Goal: Task Accomplishment & Management: Manage account settings

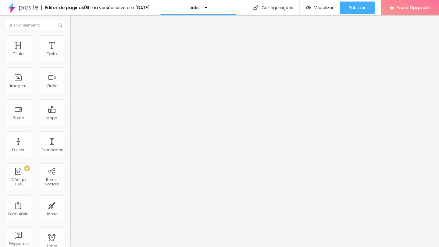
click at [70, 39] on li "Estilo" at bounding box center [105, 38] width 70 height 6
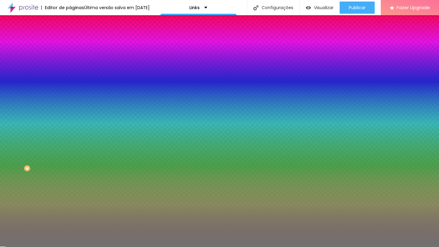
click at [70, 58] on div at bounding box center [105, 58] width 70 height 0
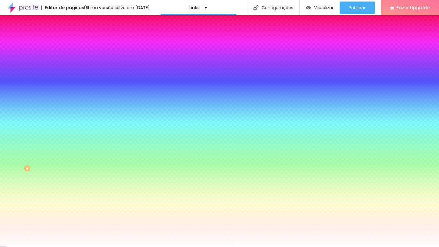
type input "#FFFDFD"
drag, startPoint x: 10, startPoint y: 94, endPoint x: 10, endPoint y: 56, distance: 38.4
click at [70, 56] on div "Cor Voltar ao padrão #FFFDFD" at bounding box center [105, 56] width 70 height 17
click at [70, 41] on img at bounding box center [72, 43] width 5 height 5
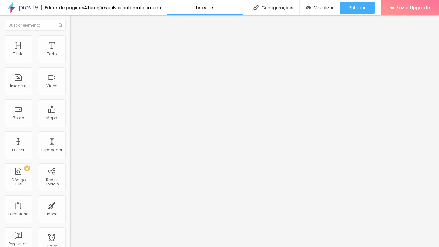
click at [70, 35] on li "Estilo" at bounding box center [105, 38] width 70 height 6
click at [70, 41] on li "Avançado" at bounding box center [105, 44] width 70 height 6
click at [70, 40] on li "Estilo" at bounding box center [105, 38] width 70 height 6
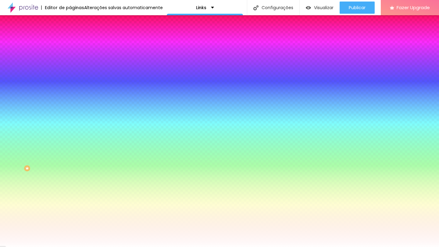
click at [70, 58] on div at bounding box center [105, 58] width 70 height 0
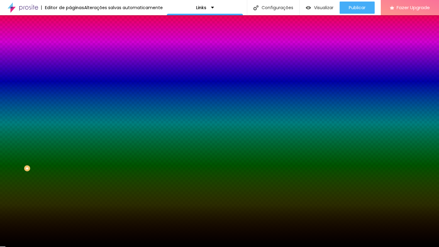
type input "#FFFFFF"
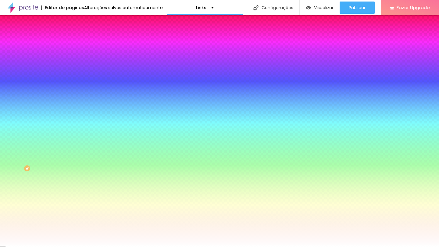
drag, startPoint x: 27, startPoint y: 84, endPoint x: 0, endPoint y: 34, distance: 57.3
click at [70, 34] on div "Conteúdo Estilo Avançado Cor Voltar ao padrão #FFFFFF Tamanho 79 % Peso 1" at bounding box center [105, 62] width 70 height 66
click at [70, 64] on input "#FFFFFF" at bounding box center [106, 61] width 73 height 6
click at [70, 58] on div at bounding box center [105, 58] width 70 height 0
click at [76, 43] on span "Avançado" at bounding box center [86, 45] width 20 height 5
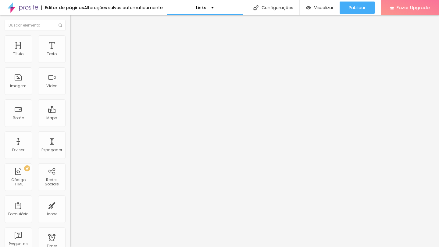
click at [70, 35] on li "Conteúdo" at bounding box center [105, 32] width 70 height 6
click at [76, 42] on span "Estilo" at bounding box center [80, 39] width 9 height 5
click at [76, 43] on span "Avançado" at bounding box center [86, 45] width 20 height 5
click at [70, 41] on ul "Conteúdo Estilo Avançado" at bounding box center [105, 38] width 70 height 18
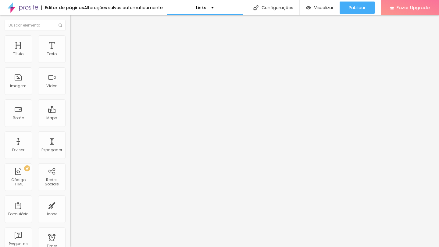
click at [70, 40] on ul "Conteúdo Estilo Avançado" at bounding box center [105, 38] width 70 height 18
click at [70, 40] on li "Estilo" at bounding box center [105, 38] width 70 height 6
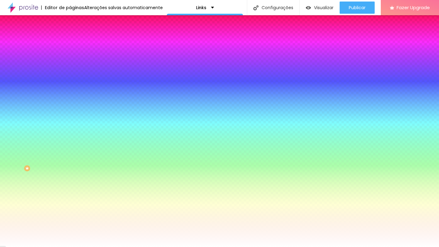
click at [70, 58] on div at bounding box center [105, 58] width 70 height 0
click at [27, 92] on div at bounding box center [219, 123] width 439 height 247
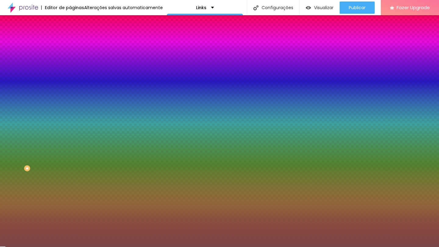
click at [51, 76] on div at bounding box center [219, 123] width 439 height 247
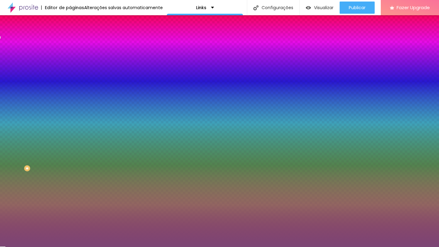
click at [43, 76] on div at bounding box center [219, 123] width 439 height 247
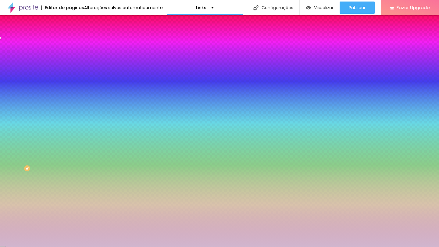
type input "#FFFFFF"
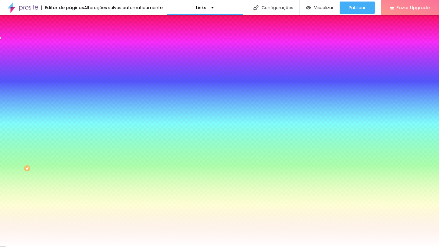
drag, startPoint x: 15, startPoint y: 77, endPoint x: 0, endPoint y: 54, distance: 27.4
click at [70, 54] on div "Cor Voltar ao padrão #FFFFFF Tamanho 79 % Peso 1" at bounding box center [105, 72] width 70 height 48
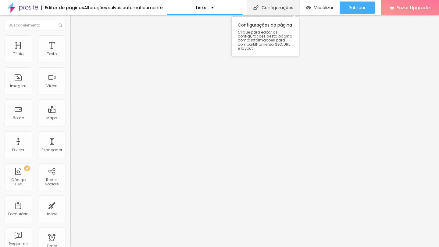
click at [267, 8] on div "Configurações" at bounding box center [273, 7] width 52 height 15
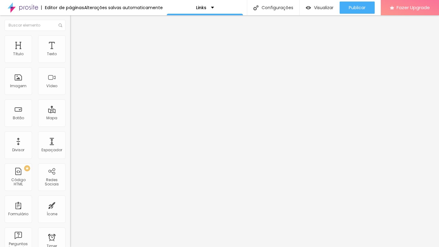
scroll to position [0, 0]
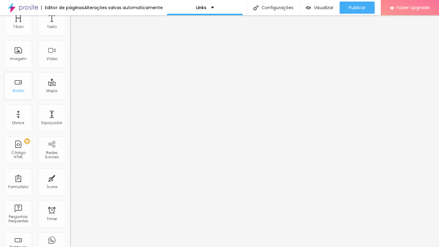
scroll to position [25, 0]
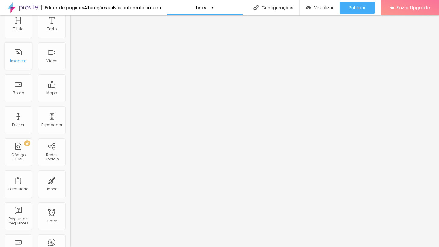
click at [21, 55] on div "Imagem" at bounding box center [18, 55] width 27 height 27
click at [20, 62] on div "Imagem" at bounding box center [18, 61] width 16 height 4
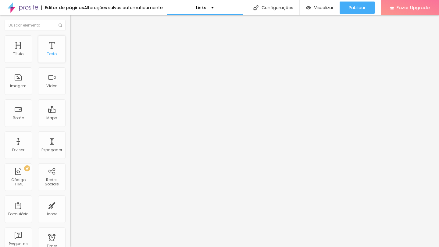
scroll to position [0, 0]
click at [32, 8] on img at bounding box center [23, 7] width 30 height 15
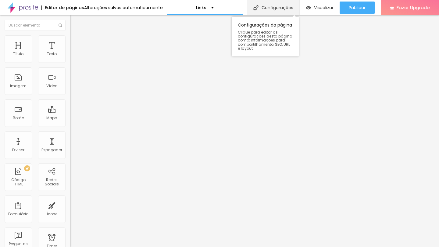
click at [268, 8] on div "Configurações" at bounding box center [273, 7] width 52 height 15
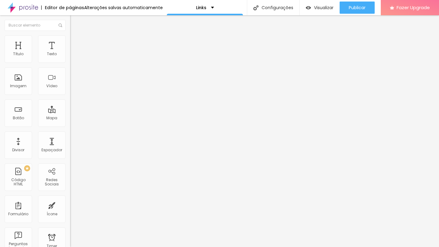
click at [70, 35] on li "Estilo" at bounding box center [105, 38] width 70 height 6
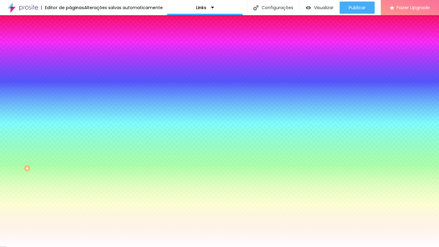
click at [70, 83] on div at bounding box center [105, 83] width 70 height 0
type input "#FFFFFF"
drag, startPoint x: 23, startPoint y: 134, endPoint x: 0, endPoint y: 94, distance: 46.3
click at [70, 94] on div "Imagem de fundo Trocar imagem Efeito da Imagem Parallax Nenhum Parallax Cor de …" at bounding box center [105, 87] width 70 height 79
click at [70, 41] on img at bounding box center [72, 43] width 5 height 5
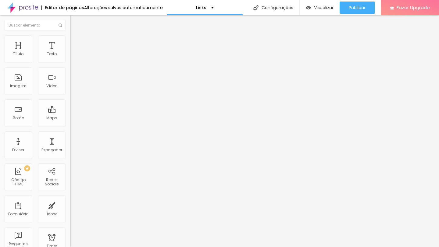
click at [70, 41] on li "Estilo" at bounding box center [105, 38] width 70 height 6
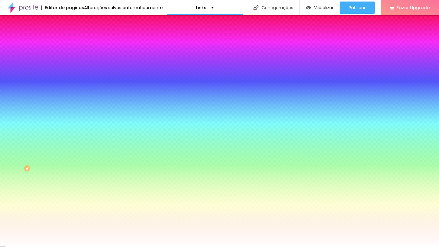
click at [70, 58] on div at bounding box center [105, 58] width 70 height 0
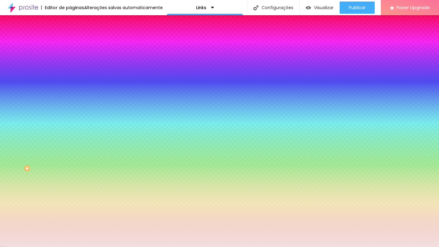
type input "#FFFFFF"
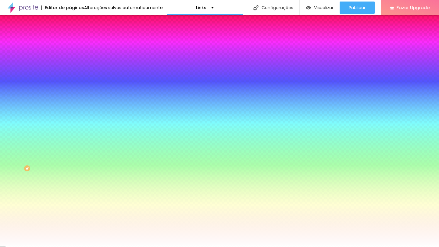
drag, startPoint x: 31, startPoint y: 81, endPoint x: 8, endPoint y: 69, distance: 26.2
click at [70, 64] on div at bounding box center [105, 64] width 70 height 0
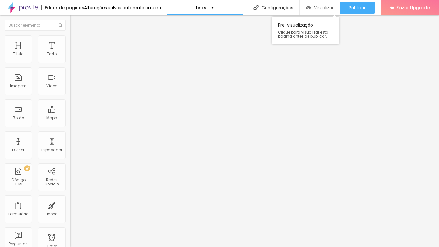
click at [320, 6] on span "Visualizar" at bounding box center [324, 7] width 20 height 5
click at [70, 62] on div "Instagram" at bounding box center [105, 90] width 70 height 84
click at [70, 207] on input "https://www.instagram.com/photoslucassantos/" at bounding box center [106, 210] width 73 height 6
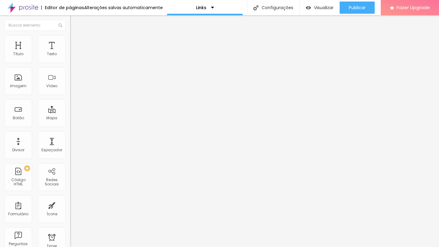
click at [70, 39] on ul "Conteúdo Estilo Avançado" at bounding box center [105, 38] width 70 height 18
click at [70, 37] on img at bounding box center [72, 37] width 5 height 5
click at [76, 43] on span "Avançado" at bounding box center [86, 45] width 20 height 5
click at [76, 41] on span "Estilo" at bounding box center [80, 39] width 9 height 5
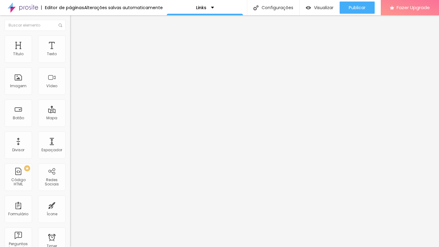
click at [76, 43] on span "Avançado" at bounding box center [86, 45] width 20 height 5
click at [70, 35] on li "Conteúdo" at bounding box center [105, 32] width 70 height 6
click at [76, 42] on span "Estilo" at bounding box center [80, 39] width 9 height 5
click at [70, 28] on button "Editar Imagem" at bounding box center [105, 22] width 70 height 14
click at [70, 57] on input "Casamento Mariana e Gonzalo" at bounding box center [106, 54] width 73 height 6
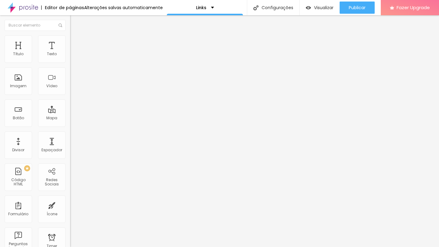
click at [70, 57] on input "Casamento Mariana e Gonzalo" at bounding box center [106, 54] width 73 height 6
click at [70, 126] on input "https://www.lucassantosfotografo.com.br/portfolio/casamentos/1561593-casamento" at bounding box center [106, 122] width 73 height 6
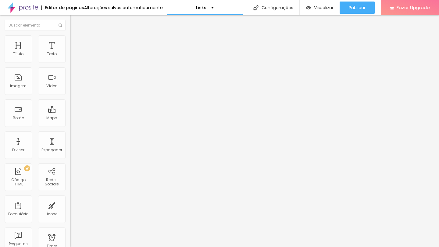
click at [70, 126] on input "https://www.lucassantosfotografo.com.br/portfolio/casamentos/1561593-casamento" at bounding box center [106, 122] width 73 height 6
click at [70, 57] on input "Portfólio" at bounding box center [106, 54] width 73 height 6
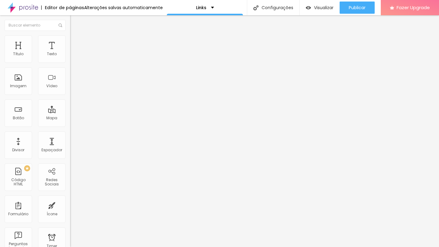
click at [70, 57] on input "Portfólio" at bounding box center [106, 54] width 73 height 6
click at [70, 126] on input "https://www.lucassantosfotografo.com.br/portfolio" at bounding box center [106, 122] width 73 height 6
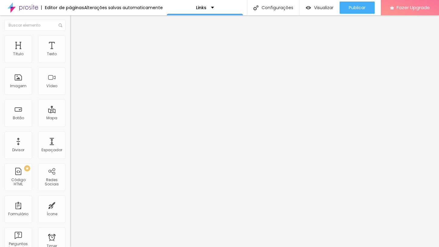
click at [70, 126] on input "https://www.instagram.com/stories/highlights/17901232271147318/" at bounding box center [106, 122] width 73 height 6
click at [70, 126] on input "https://www.lucassantosfotografo.com.br/presets" at bounding box center [106, 122] width 73 height 6
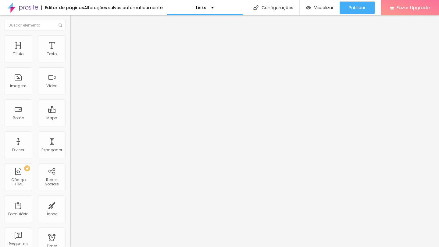
click at [70, 126] on input "https://www.lucassantosfotografo.com.br/presets" at bounding box center [106, 122] width 73 height 6
click at [70, 125] on input "https://www.lucassantosfotografo.com.br/portfolio/15-anos" at bounding box center [106, 122] width 73 height 6
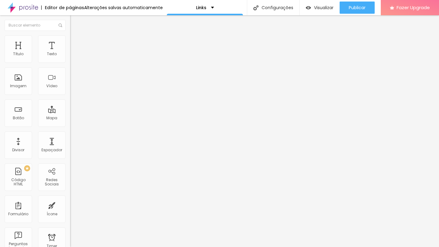
click at [70, 125] on input "https://www.lucassantosfotografo.com.br/portfolio/15-anos" at bounding box center [106, 122] width 73 height 6
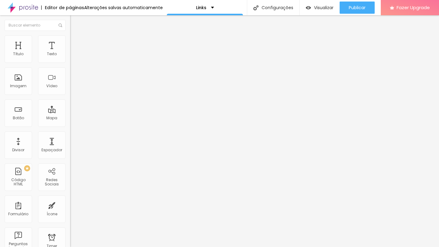
click at [70, 125] on input "https://www.lucassantosfotografo.com.br/portfolio/15-anos" at bounding box center [106, 122] width 73 height 6
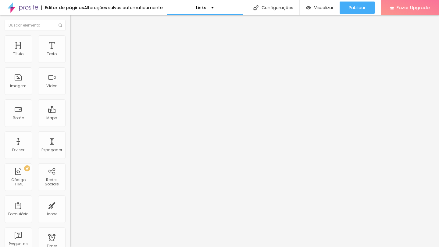
click at [70, 125] on input "https://www.lucassantosfotografo.com.br/portfolio/15-anos" at bounding box center [106, 122] width 73 height 6
click at [70, 125] on input "https://www.lucassantosfotografo.com.br/portfolio/casamento" at bounding box center [106, 122] width 73 height 6
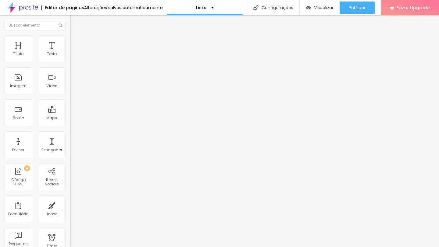
click at [70, 125] on input "https://www.lucassantosfotografo.com.br/portfolio/casamento" at bounding box center [106, 122] width 73 height 6
click at [70, 52] on span "Trocar imagem" at bounding box center [86, 49] width 33 height 5
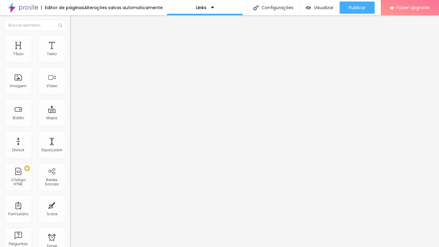
click at [70, 112] on div "Proporção Original Cinema 16:9 Padrão 4:3 Quadrado 1:1 Original" at bounding box center [105, 99] width 70 height 24
click at [70, 95] on span "Original" at bounding box center [77, 92] width 15 height 5
click at [70, 102] on div "Padrão 4:3" at bounding box center [105, 100] width 70 height 4
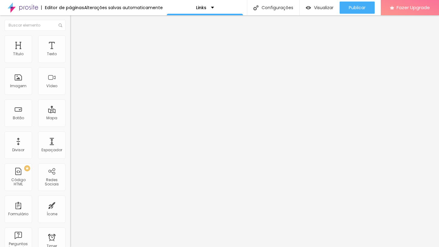
click at [70, 109] on span "Quadrado" at bounding box center [80, 105] width 20 height 5
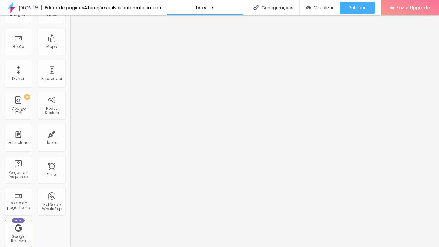
scroll to position [111, 0]
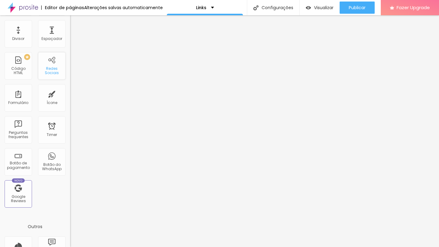
click at [57, 74] on div "Redes Sociais" at bounding box center [52, 70] width 24 height 9
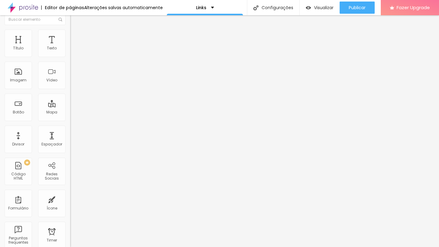
scroll to position [0, 0]
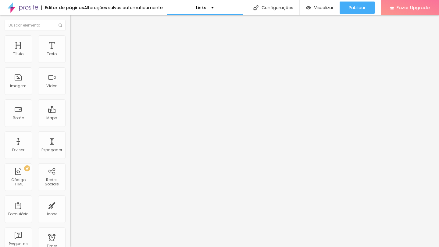
click at [76, 42] on span "Avançado" at bounding box center [86, 39] width 20 height 5
click at [75, 23] on img "button" at bounding box center [77, 22] width 5 height 5
click at [20, 117] on div "Botão" at bounding box center [18, 118] width 11 height 4
click at [54, 179] on div "Redes Sociais" at bounding box center [52, 182] width 24 height 9
click at [70, 62] on img at bounding box center [72, 64] width 4 height 4
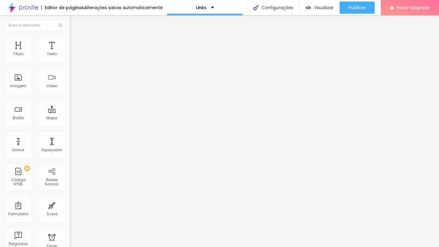
type input "https://"
click at [70, 123] on div "Instagram" at bounding box center [105, 125] width 70 height 4
click at [70, 57] on div "Instagram" at bounding box center [105, 90] width 70 height 84
click at [70, 207] on input "https://" at bounding box center [106, 210] width 73 height 6
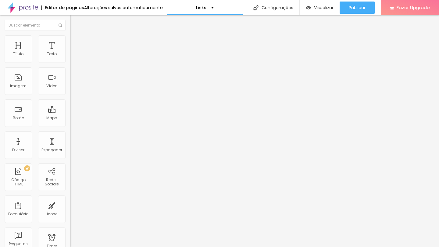
click at [70, 207] on input "https://" at bounding box center [106, 210] width 73 height 6
paste input "www.instagram.com/photoslucassantos/"
type input "https://www.instagram.com/photoslucassantos/"
click at [70, 41] on li "Estilo" at bounding box center [105, 38] width 70 height 6
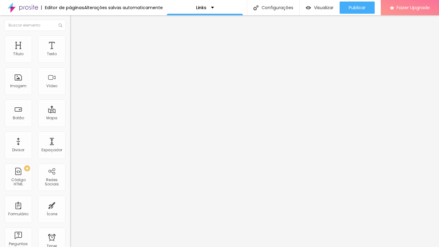
type input "11"
type input "12"
type input "13"
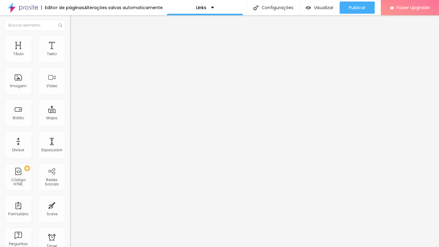
type input "13"
type input "15"
type input "16"
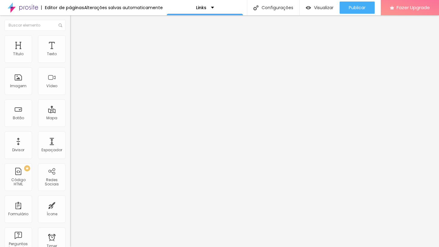
type input "17"
type input "15"
type input "12"
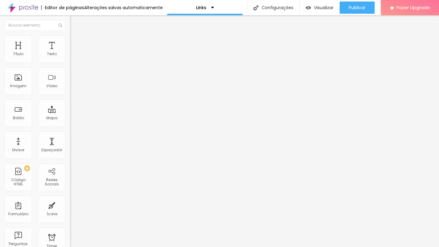
type input "12"
type input "8"
type input "5"
drag, startPoint x: 22, startPoint y: 84, endPoint x: 0, endPoint y: 84, distance: 21.6
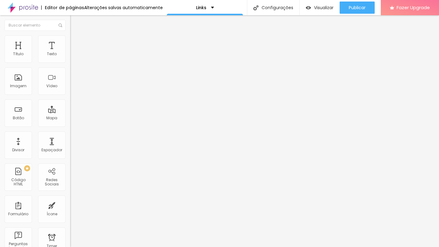
type input "5"
click at [70, 84] on div "Tamanho 22 px Espaçamento interno 5 Espaço entre items 10 Borda Voltar ao padrã…" at bounding box center [105, 90] width 70 height 84
click at [70, 105] on button "Voltar ao padrão" at bounding box center [90, 101] width 41 height 7
click at [70, 111] on button "button" at bounding box center [74, 108] width 9 height 6
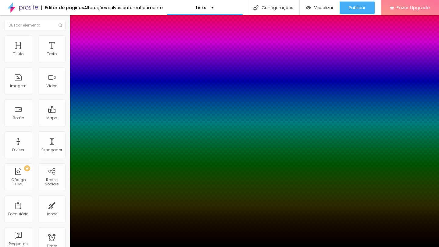
type input "2"
type input "6"
type input "9"
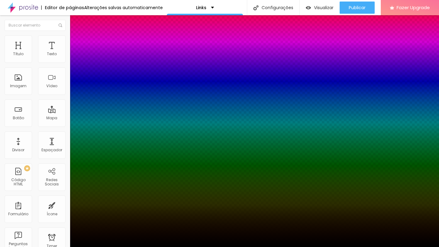
type input "9"
type input "11"
type input "13"
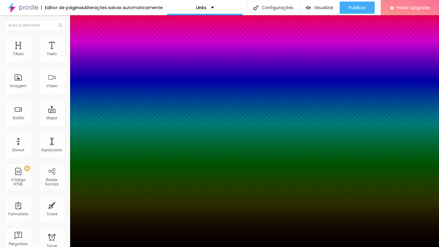
type input "14"
type input "15"
type input "16"
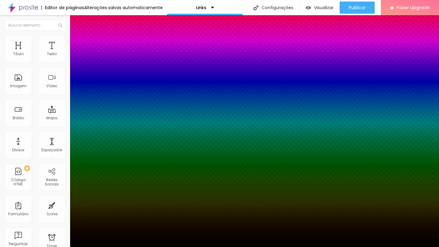
type input "16"
type input "17"
type input "18"
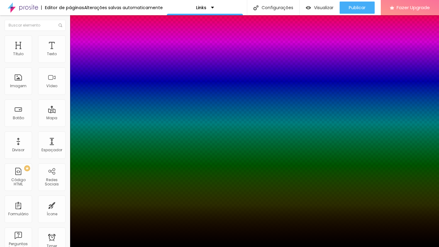
type input "19"
type input "20"
type input "21"
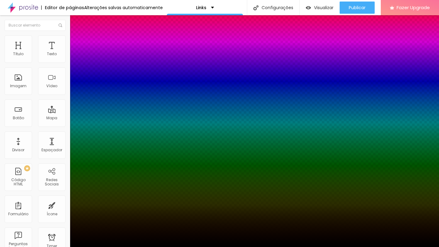
type input "21"
type input "22"
type input "23"
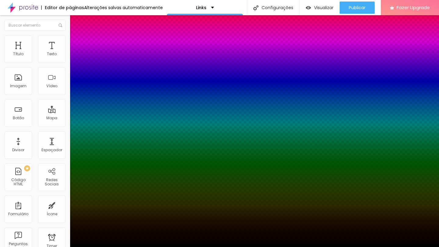
type input "24"
type input "25"
type input "26"
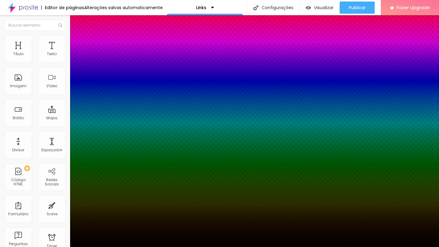
type input "26"
type input "25"
type input "24"
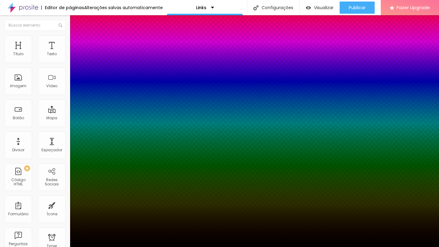
type input "23"
type input "22"
type input "21"
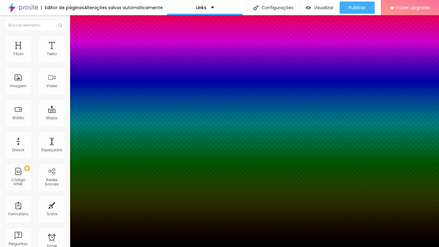
type input "21"
type input "20"
type input "19"
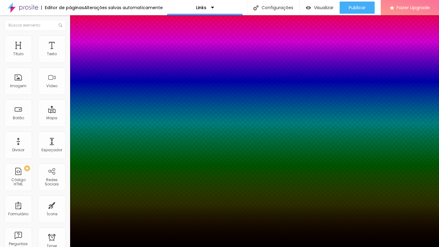
type input "18"
type input "17"
type input "16"
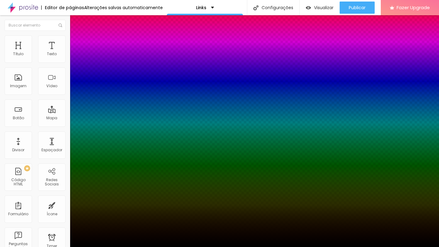
type input "16"
type input "15"
type input "14"
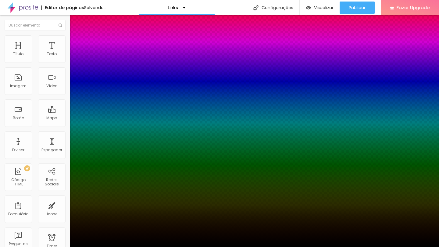
type input "13"
type input "12"
type input "11"
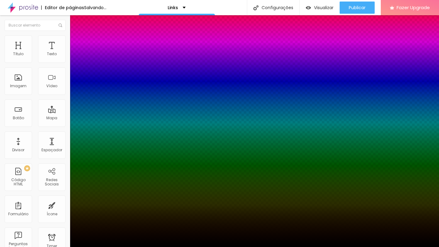
type input "11"
type input "10"
drag, startPoint x: 67, startPoint y: 142, endPoint x: 89, endPoint y: 141, distance: 22.3
type input "10"
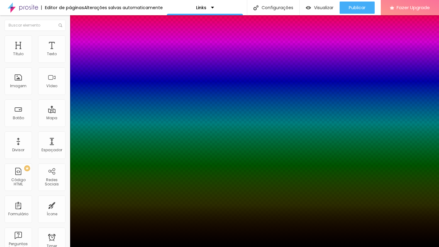
type input "1"
type input "2"
type input "1"
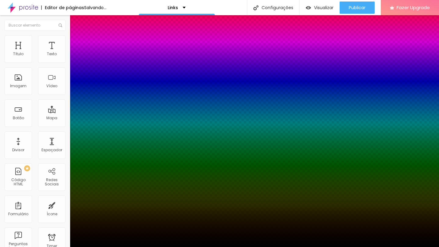
type input "1"
type input "0"
drag, startPoint x: 67, startPoint y: 160, endPoint x: 41, endPoint y: 159, distance: 26.5
click at [41, 159] on body "Editor de páginas Alterações salvas automaticamente Links Configurações Configu…" at bounding box center [219, 123] width 439 height 247
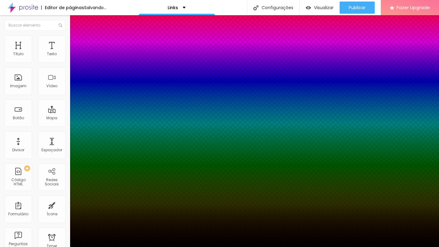
type input "1"
type input "0"
drag, startPoint x: 66, startPoint y: 160, endPoint x: 53, endPoint y: 160, distance: 13.1
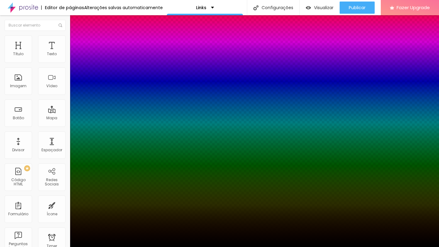
click at [53, 160] on body "Editor de páginas Alterações salvas automaticamente Links Configurações Configu…" at bounding box center [219, 123] width 439 height 247
drag, startPoint x: 88, startPoint y: 140, endPoint x: 79, endPoint y: 143, distance: 9.4
type input "9"
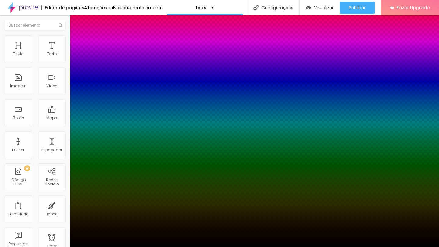
type input "10"
type input "11"
type input "12"
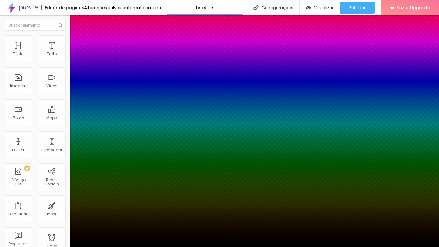
type input "12"
type input "13"
type input "14"
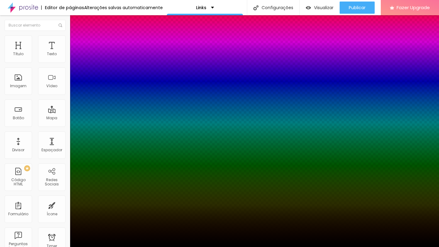
type input "15"
type input "16"
type input "15"
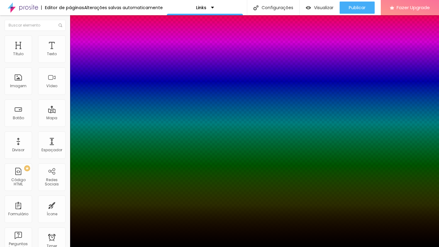
type input "15"
type input "14"
type input "13"
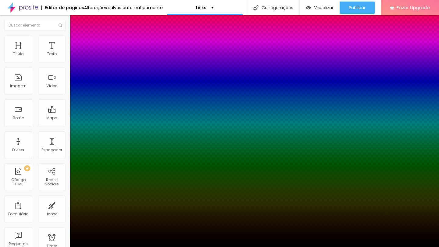
type input "12"
type input "11"
type input "10"
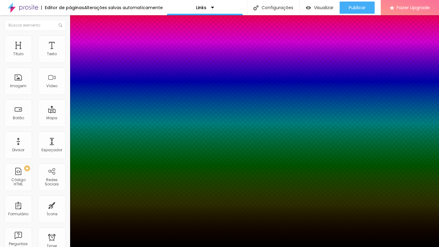
type input "10"
type input "9"
type input "8"
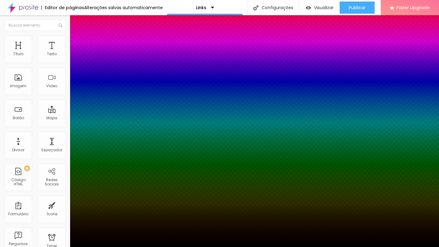
type input "7"
type input "6"
type input "5"
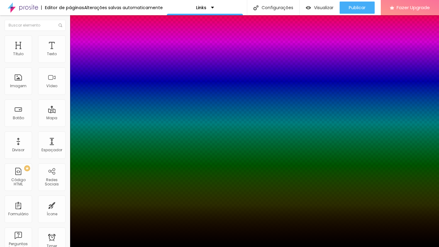
type input "5"
type input "4"
type input "3"
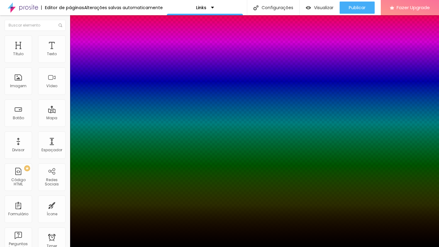
type input "2"
type input "1"
type input "2"
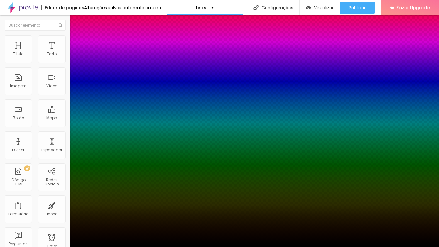
type input "2"
type input "3"
type input "4"
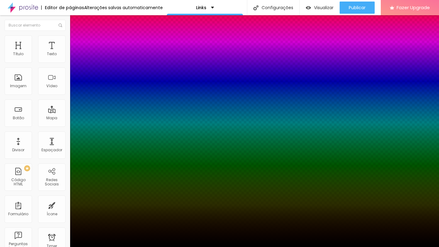
type input "5"
type input "6"
type input "7"
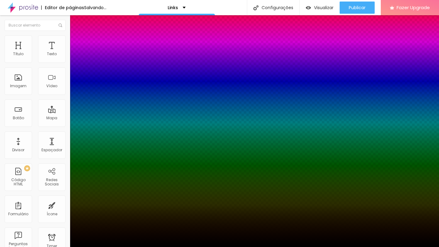
type input "7"
type input "8"
type input "9"
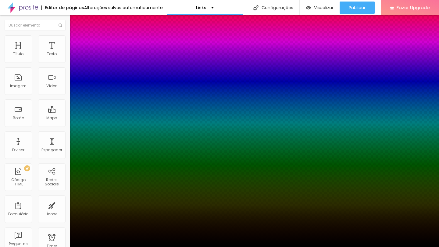
click at [8, 247] on div at bounding box center [219, 247] width 439 height 0
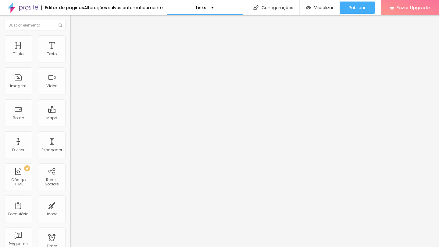
click at [70, 25] on button "Editar Redes Sociais" at bounding box center [105, 22] width 70 height 14
click at [70, 233] on button "+ Adicionar Icone" at bounding box center [89, 236] width 38 height 6
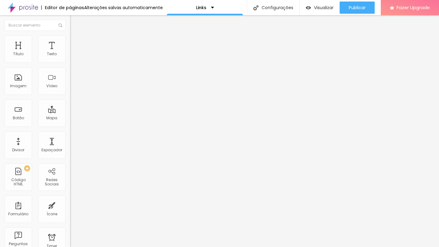
paste input "https://www.facebook.com/photoslucassantoss"
type input "https://www.facebook.com/photoslucassantoss"
click at [70, 164] on div "Editar Redes Sociais Conteúdo Estilo Avançado Instagram Rede social Instagram E…" at bounding box center [105, 131] width 70 height 232
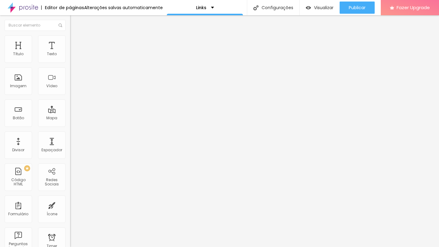
click at [70, 172] on div "Editar Redes Sociais Conteúdo Estilo Avançado Instagram Rede social Instagram E…" at bounding box center [105, 131] width 70 height 232
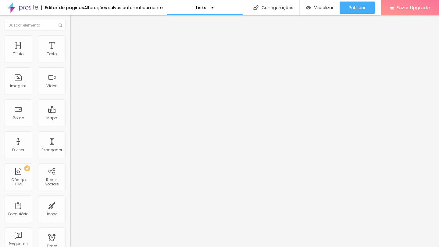
paste input "pin.it/6Cc3vnDcJ"
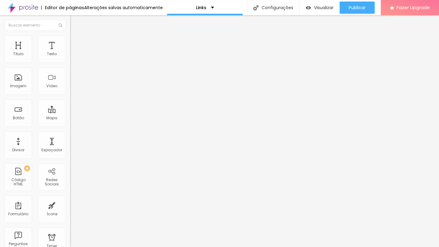
type input "https://pin.it/6Cc3vnDcJ"
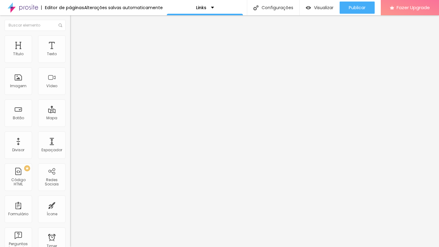
paste input "https://open.spotify.com/user/22bn45kw34nuknrio6umx6s7q"
type input "https://https://open.spotify.com/user/22bn45kw34nuknrio6umx6s7q"
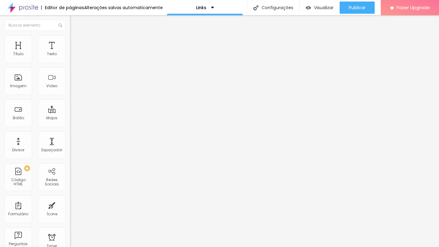
click at [70, 185] on div "Editar Redes Sociais Conteúdo Estilo Avançado Instagram Rede social Instagram E…" at bounding box center [105, 131] width 70 height 232
click at [76, 42] on span "Estilo" at bounding box center [80, 39] width 9 height 5
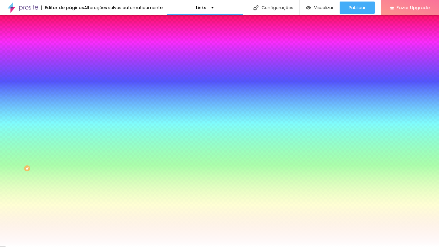
click at [76, 44] on span "Avançado" at bounding box center [86, 45] width 20 height 5
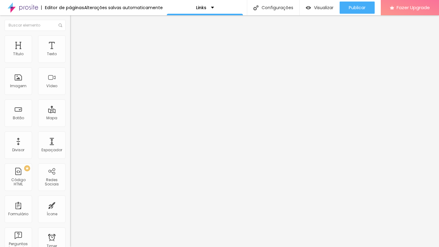
type input "15"
type input "5"
type input "0"
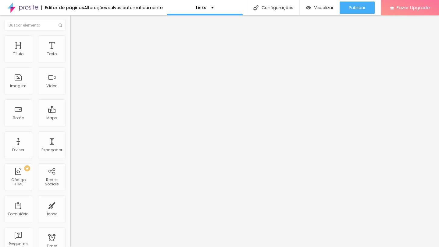
type input "0"
drag, startPoint x: 39, startPoint y: 62, endPoint x: 0, endPoint y: 59, distance: 39.1
type input "0"
click at [70, 59] on div "0 Espaçamento entre colunas 20 px Espaçamento vertical ID Html Classes Html Vis…" at bounding box center [105, 176] width 70 height 256
type input "0"
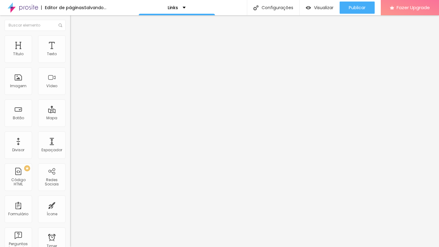
type input "0"
type input "34"
type input "97"
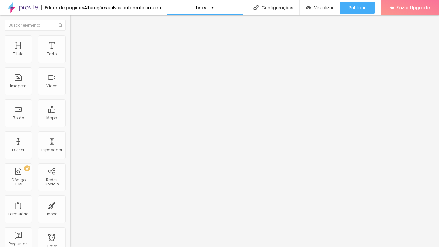
type input "160"
type input "213"
type input "255"
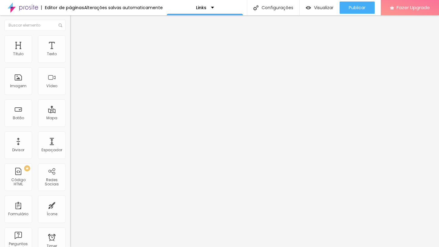
type input "255"
type input "292"
type input "318"
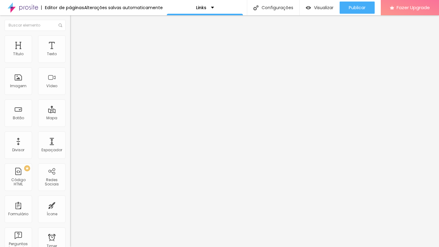
type input "339"
type input "360"
type input "371"
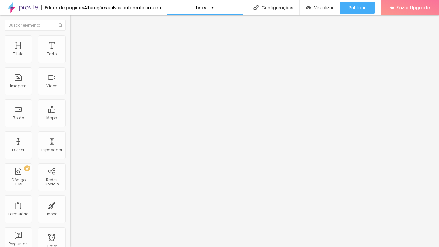
type input "371"
type input "376"
type input "382"
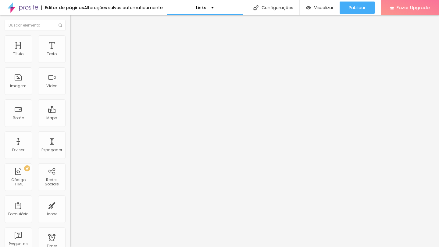
drag, startPoint x: 12, startPoint y: 74, endPoint x: 0, endPoint y: 77, distance: 12.9
click at [70, 77] on div "0 Espaçamento entre colunas 0 px Espaçamento vertical ID Html Classes Html Visí…" at bounding box center [105, 176] width 70 height 256
click at [70, 40] on li "Estilo" at bounding box center [105, 38] width 70 height 6
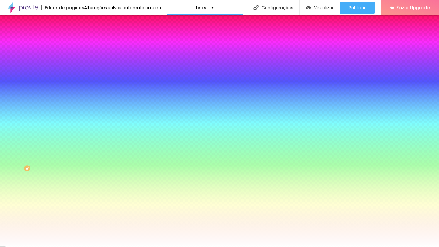
click at [70, 83] on div at bounding box center [105, 83] width 70 height 0
drag, startPoint x: 41, startPoint y: 131, endPoint x: 0, endPoint y: 109, distance: 47.2
click at [70, 109] on div "Imagem de fundo Adicionar imagem Efeito da Imagem Nenhum Nenhum Parallax Cor de…" at bounding box center [105, 87] width 70 height 79
click at [70, 35] on img at bounding box center [72, 31] width 5 height 5
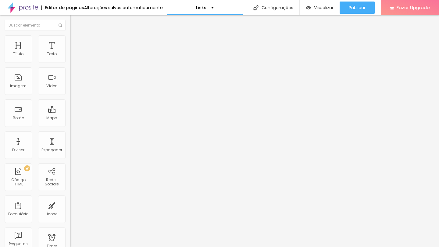
click at [70, 150] on div "Editar Seção Conteúdo Estilo Avançado Modo Encaixotado Encaixotado Completo" at bounding box center [105, 131] width 70 height 232
click at [70, 57] on input "Contato" at bounding box center [106, 54] width 73 height 6
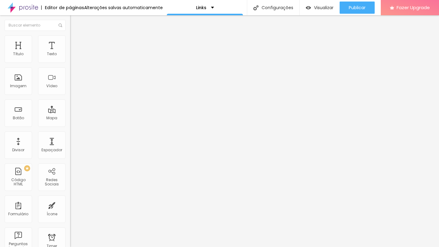
paste input "asamento Mariana e Gonzal"
click at [70, 131] on div "URL https://" at bounding box center [105, 123] width 70 height 15
click at [70, 126] on input "https://" at bounding box center [106, 122] width 73 height 6
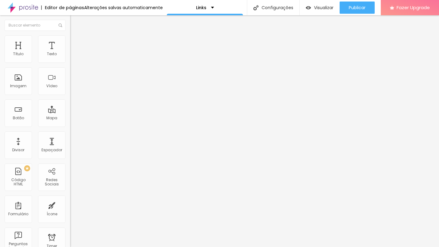
click at [70, 126] on input "https://" at bounding box center [106, 122] width 73 height 6
paste input "www.lucassantosfotografo.com.br/portfolio/casamentos/1561593-casamento"
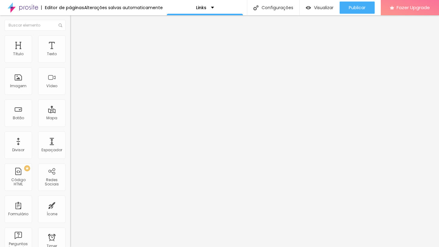
click at [70, 133] on div at bounding box center [105, 133] width 70 height 0
click at [70, 57] on input "Canal no Youtube" at bounding box center [106, 54] width 73 height 6
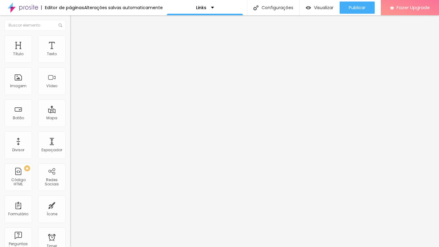
paste input "Portfólio"
click at [70, 125] on input "https://" at bounding box center [106, 122] width 73 height 6
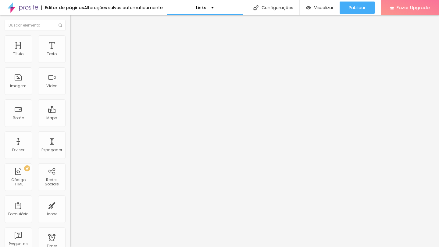
click at [70, 124] on input "text" at bounding box center [106, 122] width 73 height 6
paste input "https://www.lucassantosfotografo.com.br/portfolio"
click at [70, 133] on div at bounding box center [105, 133] width 70 height 0
click at [70, 173] on div "Editar Botão Conteúdo Estilo Avançado Texto Portfólio Alinhamento Tamanho Grand…" at bounding box center [105, 131] width 70 height 232
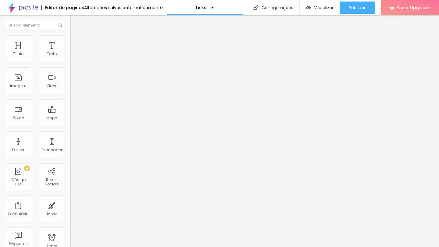
click at [70, 126] on input "https://" at bounding box center [106, 122] width 73 height 6
paste input "www.instagram.com/stories/highlights/17901232271147318/"
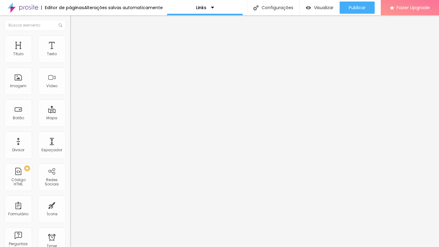
click at [70, 57] on input "últimos trabalhos" at bounding box center [106, 54] width 73 height 6
click at [70, 179] on div "Editar Botão Conteúdo Estilo Avançado Texto Depoimentos Alinhamento Tamanho Gra…" at bounding box center [105, 131] width 70 height 232
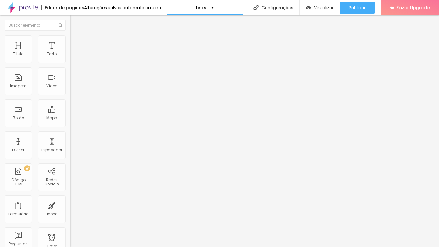
click at [70, 96] on span "Grande" at bounding box center [77, 93] width 14 height 5
click at [70, 103] on span "Normal" at bounding box center [77, 100] width 14 height 5
click at [70, 94] on span "Grande" at bounding box center [77, 93] width 14 height 5
click at [70, 103] on span "Normal" at bounding box center [77, 100] width 14 height 5
click at [70, 95] on span "Grande" at bounding box center [77, 93] width 14 height 5
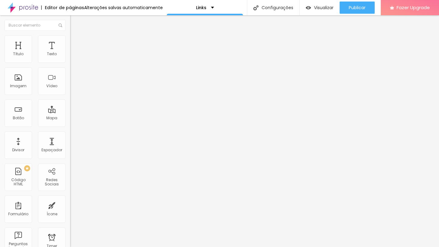
click at [70, 103] on div "Normal" at bounding box center [105, 101] width 70 height 4
click at [70, 126] on input "https://" at bounding box center [106, 122] width 73 height 6
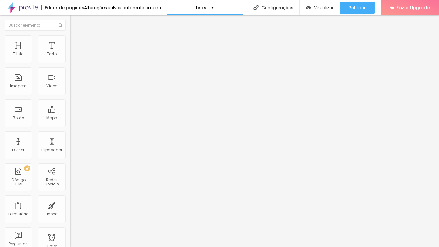
paste input "www.instagram.com/stories/highlights/18087538975801453/"
click at [70, 57] on input "Linkedin" at bounding box center [106, 54] width 73 height 6
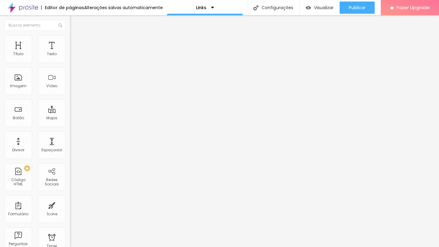
click at [70, 53] on div "Texto Bastidores Alinhamento Tamanho Grande Pequeno Normal Grande Link URL http…" at bounding box center [105, 92] width 70 height 89
click at [70, 96] on span "Grande" at bounding box center [77, 93] width 14 height 5
click at [70, 103] on span "Normal" at bounding box center [77, 100] width 14 height 5
click at [70, 126] on input "https://" at bounding box center [106, 122] width 73 height 6
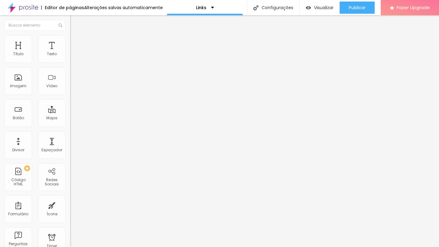
click at [70, 126] on input "https://" at bounding box center [106, 122] width 73 height 6
paste input "https://www.lucassantosfotografo.com.br/presets"
click at [70, 57] on input "Curso de Lightroom" at bounding box center [106, 54] width 73 height 6
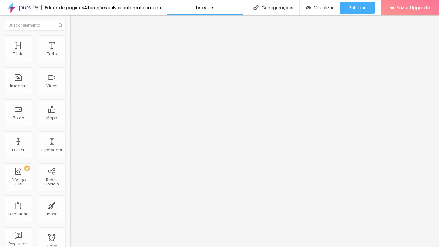
click at [70, 57] on input "Curso de Lightroom" at bounding box center [106, 54] width 73 height 6
click at [70, 51] on div "Texto" at bounding box center [105, 50] width 70 height 4
click at [70, 95] on span "Grande" at bounding box center [77, 93] width 14 height 5
click at [70, 103] on span "Normal" at bounding box center [77, 100] width 14 height 5
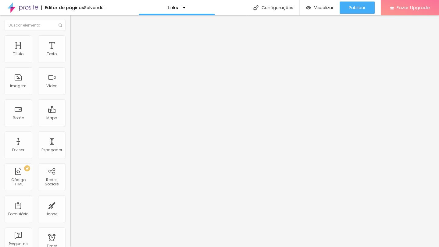
click at [70, 136] on div "Abrir em uma nova aba" at bounding box center [105, 134] width 70 height 3
click at [70, 133] on div at bounding box center [105, 133] width 70 height 0
click at [70, 57] on input "ver trabalho" at bounding box center [106, 54] width 73 height 6
click at [70, 57] on input "Ver trabalho" at bounding box center [106, 54] width 73 height 6
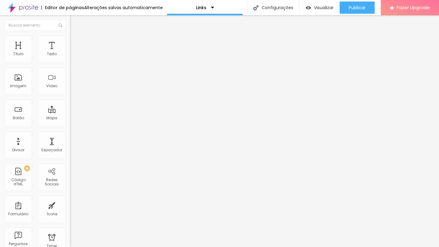
click at [70, 57] on input "Ver trabalhos" at bounding box center [106, 54] width 73 height 6
click at [70, 56] on div "Texto Ver mais" at bounding box center [105, 55] width 70 height 15
click at [70, 78] on img at bounding box center [72, 75] width 4 height 4
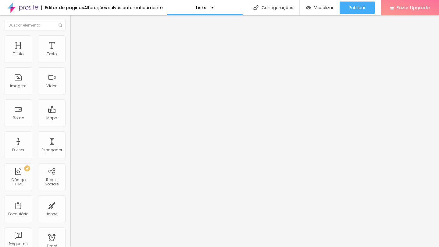
click at [76, 42] on span "Avançado" at bounding box center [86, 39] width 20 height 5
click at [76, 36] on span "Estilo" at bounding box center [80, 33] width 9 height 5
click at [70, 73] on img at bounding box center [72, 71] width 4 height 4
click at [70, 96] on span "Normal" at bounding box center [77, 93] width 14 height 5
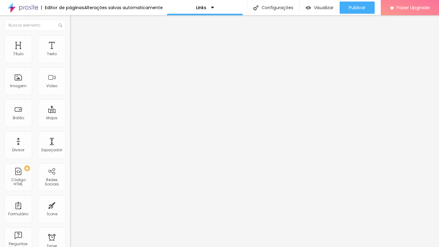
click at [70, 109] on div "Grande" at bounding box center [105, 107] width 70 height 4
click at [70, 210] on div "Editar Botão Conteúdo Estilo Avançado Texto Ver mais Alinhamento Tamanho Grande…" at bounding box center [105, 131] width 70 height 232
click at [70, 52] on span "Trocar imagem" at bounding box center [86, 49] width 33 height 5
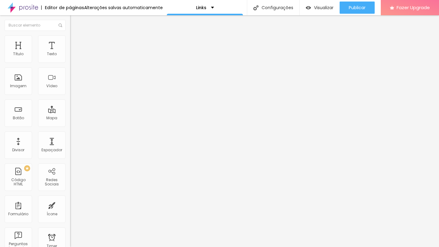
click at [70, 125] on input "https://" at bounding box center [106, 122] width 73 height 6
paste input "https://www.lucassantosfotografo.com.br/portfolio/15-anos"
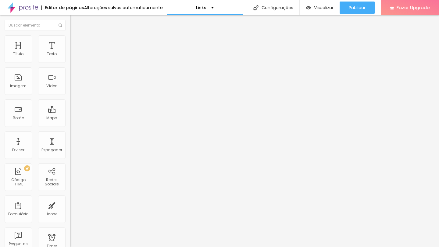
click at [70, 212] on div "Editar Imagem Conteúdo Estilo Avançado Trocar imagem Descrição da imagem (Alt) …" at bounding box center [105, 131] width 70 height 232
click at [70, 57] on input "ver trabalho" at bounding box center [106, 54] width 73 height 6
click at [70, 51] on div "Texto" at bounding box center [105, 50] width 70 height 4
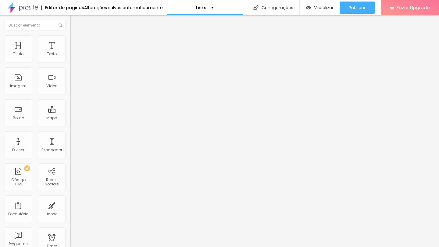
click at [70, 96] on span "Normal" at bounding box center [77, 93] width 14 height 5
click at [70, 109] on div "Grande" at bounding box center [105, 107] width 70 height 4
click at [70, 133] on div at bounding box center [105, 133] width 70 height 0
click at [70, 126] on input "https://" at bounding box center [106, 122] width 73 height 6
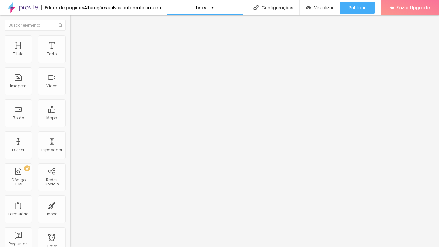
click at [70, 126] on input "https://" at bounding box center [106, 122] width 73 height 6
paste input "www.lucassantosfotografo.com.br/portfolio/15-anos"
click at [70, 159] on div "Editar Botão Conteúdo Estilo Avançado Texto Ver mais Alinhamento Tamanho Grande…" at bounding box center [105, 131] width 70 height 232
click at [70, 126] on input "https://" at bounding box center [106, 122] width 73 height 6
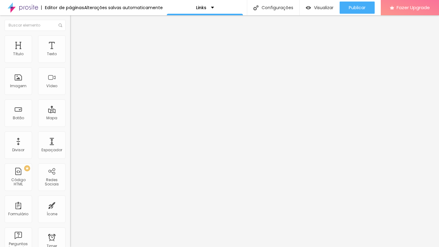
click at [70, 126] on input "https://" at bounding box center [106, 122] width 73 height 6
paste input "https://www.lucassantosfotografo.com.br/portfolio/casamento"
click at [70, 131] on div "URL https://www.lucassantosfotografo.com.br/portfolio/casamento" at bounding box center [105, 123] width 70 height 15
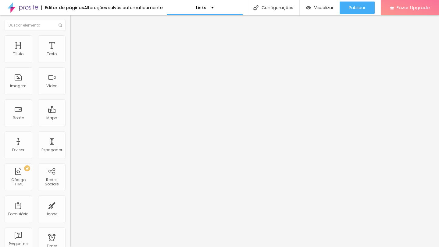
click at [70, 136] on div "URL https://www.lucassantosfotografo.com.br/portfolio/casamento Abrir em uma no…" at bounding box center [105, 126] width 70 height 20
click at [70, 133] on div at bounding box center [105, 133] width 70 height 0
click at [70, 62] on input "text" at bounding box center [106, 58] width 73 height 6
click at [70, 52] on span "Trocar imagem" at bounding box center [86, 49] width 33 height 5
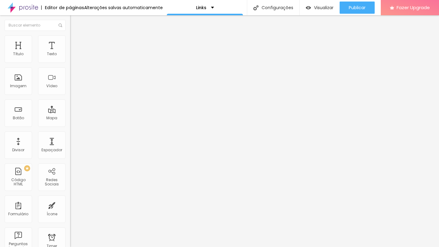
click at [316, 10] on span "Visualizar" at bounding box center [324, 7] width 20 height 5
click at [70, 125] on input "https://www.lucassantosfotografo.com.br/portfolio/casamento" at bounding box center [106, 122] width 73 height 6
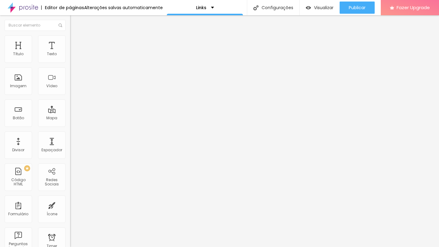
click at [70, 125] on input "https://www.lucassantosfotografo.com.br/portfolio/casamento" at bounding box center [106, 122] width 73 height 6
paste input "s"
click at [70, 171] on div "Editar Botão Conteúdo Estilo Avançado Texto Ver mais Alinhamento Tamanho Grande…" at bounding box center [105, 131] width 70 height 232
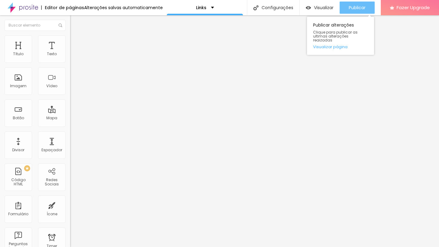
click at [346, 12] on button "Publicar" at bounding box center [357, 8] width 35 height 12
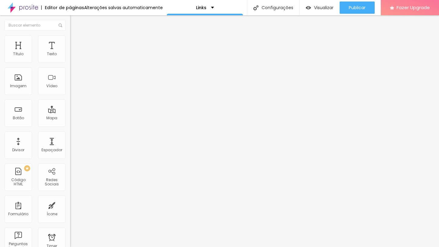
paste input "https://open.spotify.com/user/22bn45kw34nuknrio6umx6s7q"
click at [70, 194] on div "Editar Redes Sociais Conteúdo Estilo Avançado Instagram Rede social Instagram E…" at bounding box center [105, 131] width 70 height 232
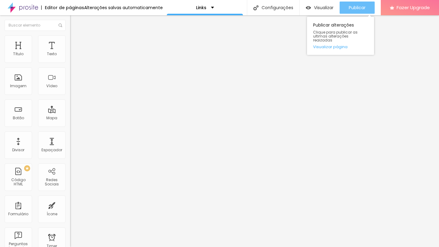
click at [354, 9] on span "Publicar" at bounding box center [357, 7] width 17 height 5
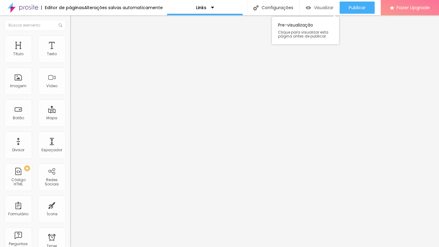
click at [320, 10] on span "Visualizar" at bounding box center [324, 7] width 20 height 5
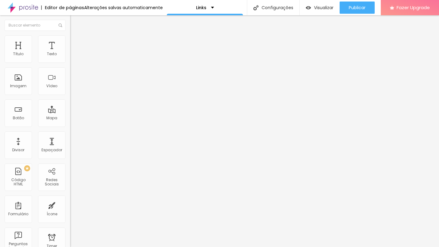
paste input "https://www.facebook.com/photoslucassantoss"
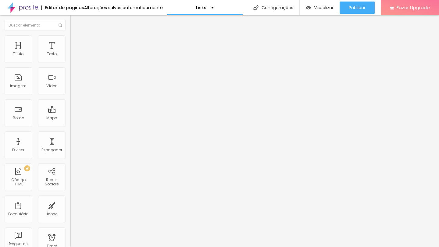
click at [70, 200] on div "Editar Redes Sociais Conteúdo Estilo Avançado Instagram Rede social Instagram E…" at bounding box center [105, 131] width 70 height 232
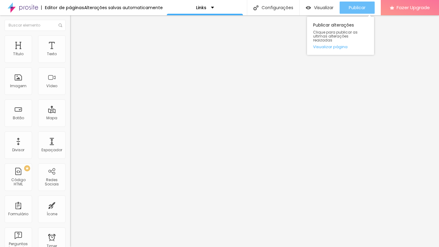
click at [360, 6] on span "Publicar" at bounding box center [357, 7] width 17 height 5
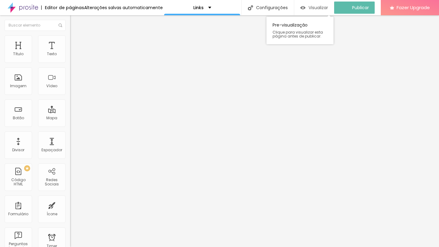
click at [323, 8] on span "Visualizar" at bounding box center [318, 7] width 20 height 5
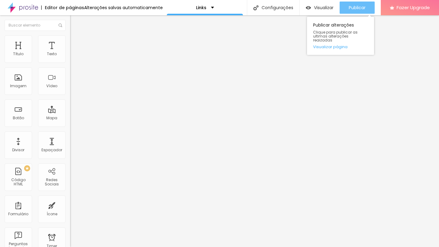
click at [345, 5] on button "Publicar" at bounding box center [357, 8] width 35 height 12
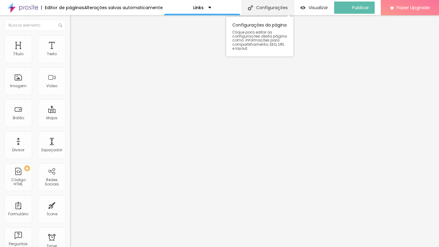
click at [266, 8] on div "Configurações" at bounding box center [267, 7] width 52 height 15
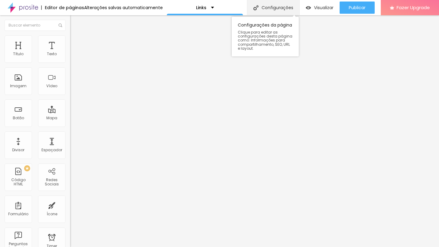
click at [275, 5] on div "Configurações" at bounding box center [273, 7] width 52 height 15
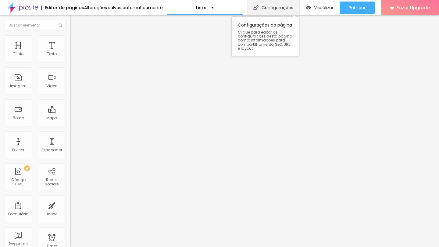
click at [278, 6] on div "Configurações" at bounding box center [273, 7] width 52 height 15
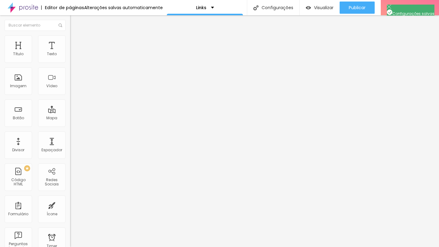
type input "/orçamento"
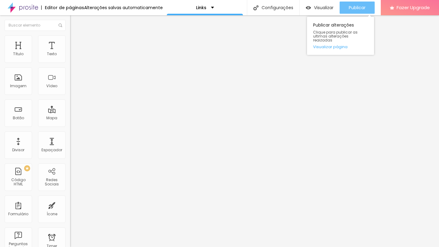
click at [358, 10] on span "Publicar" at bounding box center [357, 7] width 17 height 5
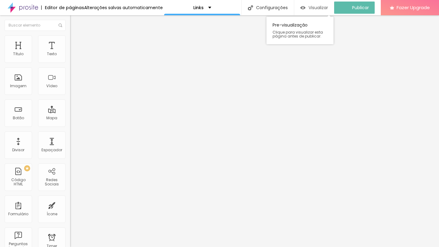
click at [324, 9] on span "Visualizar" at bounding box center [318, 7] width 20 height 5
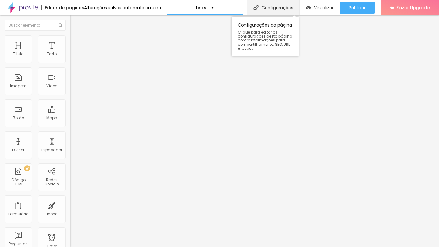
click at [292, 8] on div "Configurações" at bounding box center [273, 7] width 52 height 15
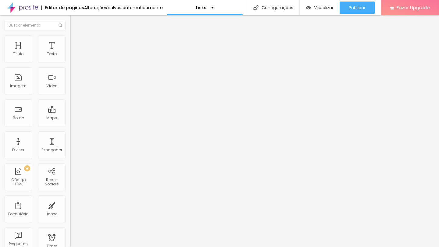
type input "Orçamento"
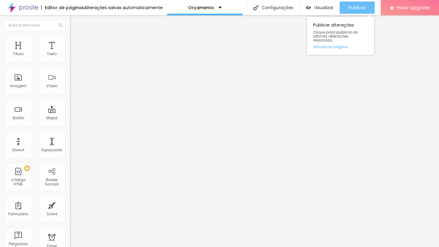
click at [340, 7] on button "Publicar" at bounding box center [357, 8] width 35 height 12
